Goal: Task Accomplishment & Management: Use online tool/utility

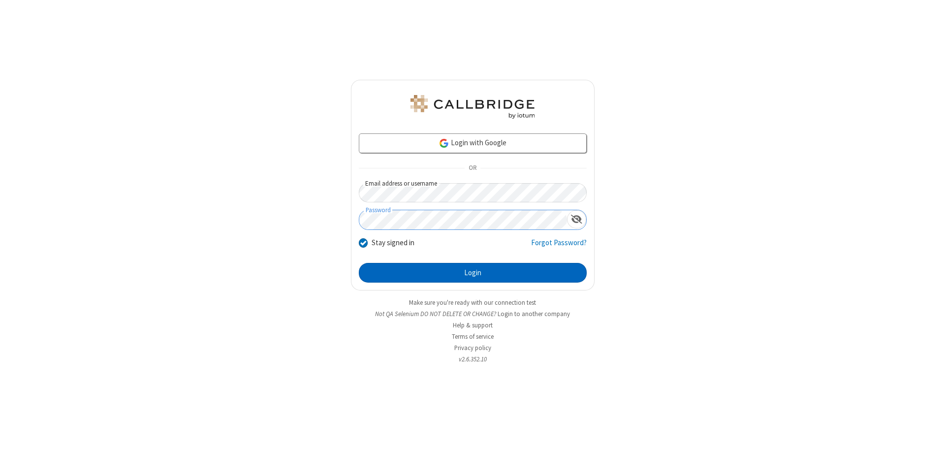
click at [472, 273] on button "Login" at bounding box center [473, 273] width 228 height 20
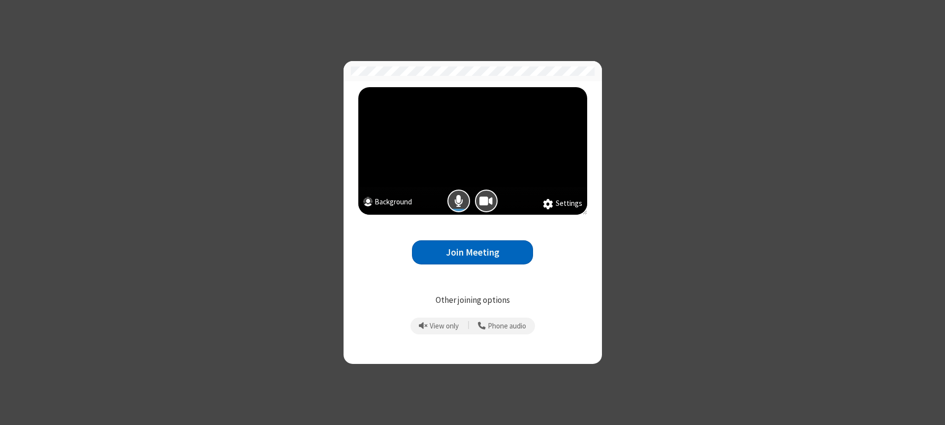
click at [472, 252] on button "Join Meeting" at bounding box center [472, 252] width 121 height 24
